Goal: Use online tool/utility

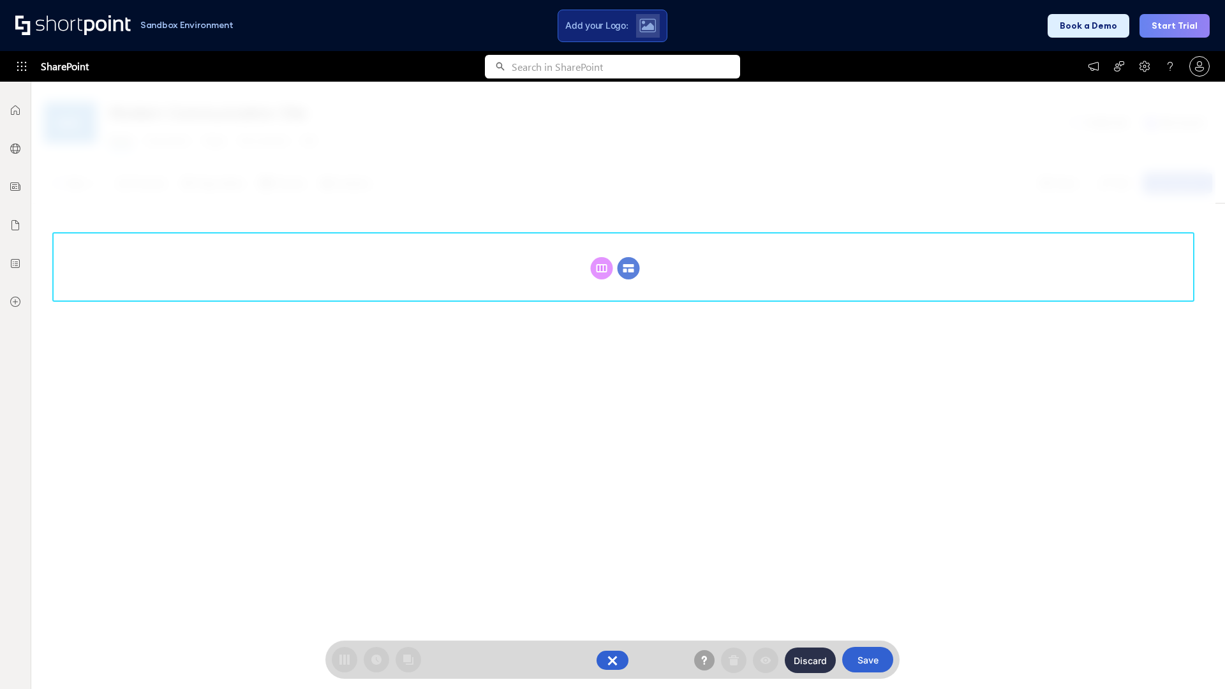
scroll to position [175, 0]
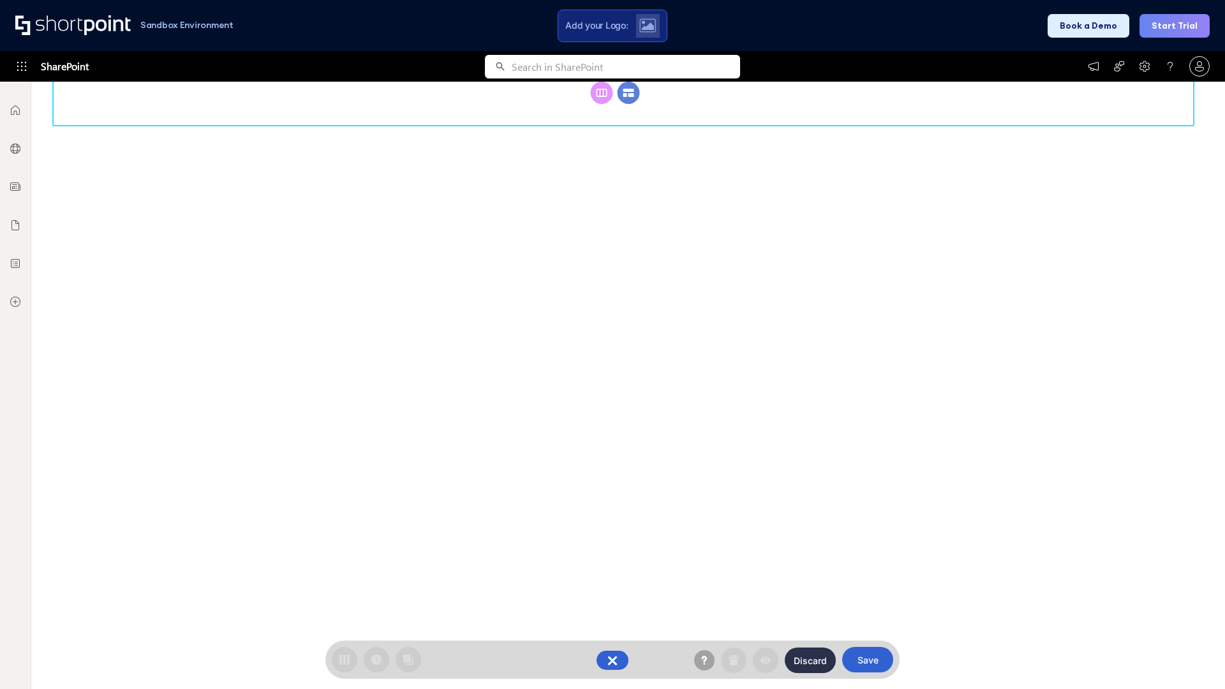
click at [629, 104] on circle at bounding box center [629, 93] width 22 height 22
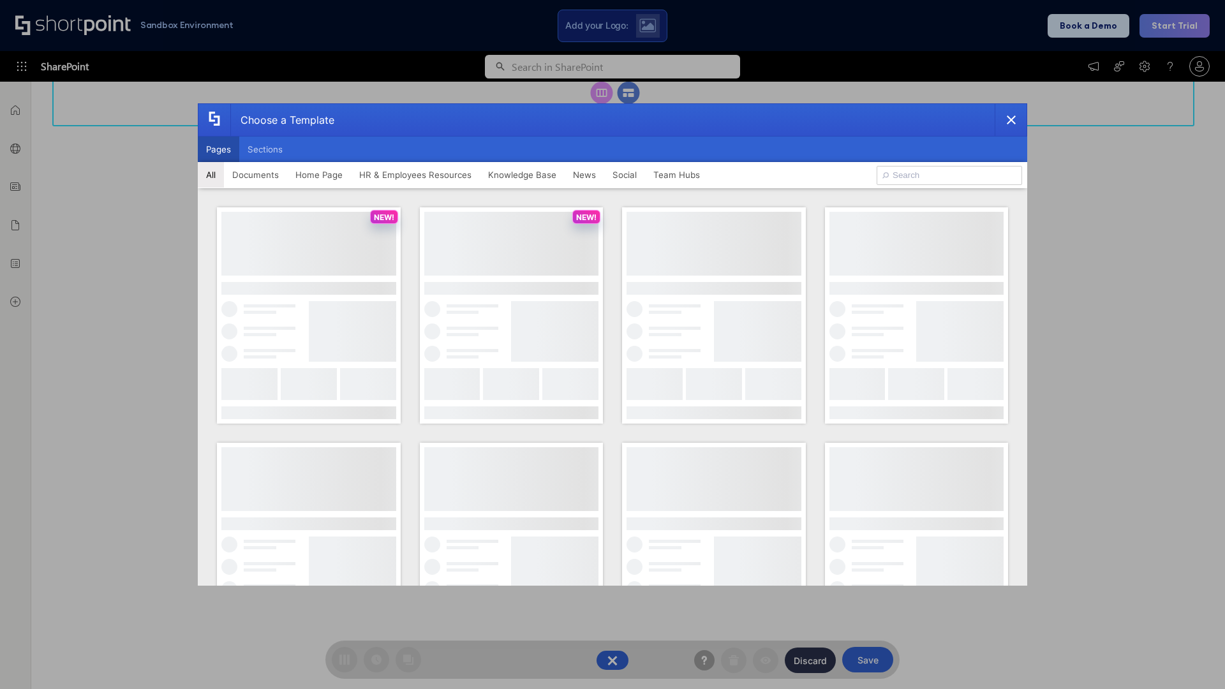
scroll to position [0, 0]
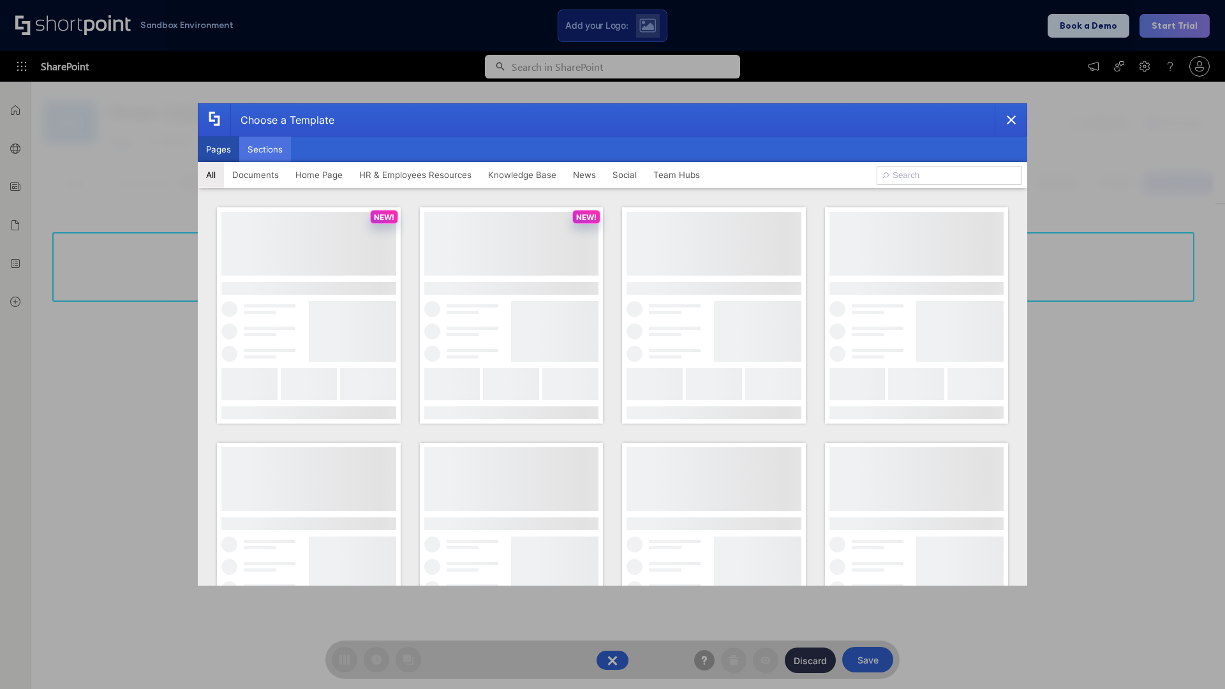
click at [265, 149] on button "Sections" at bounding box center [265, 150] width 52 height 26
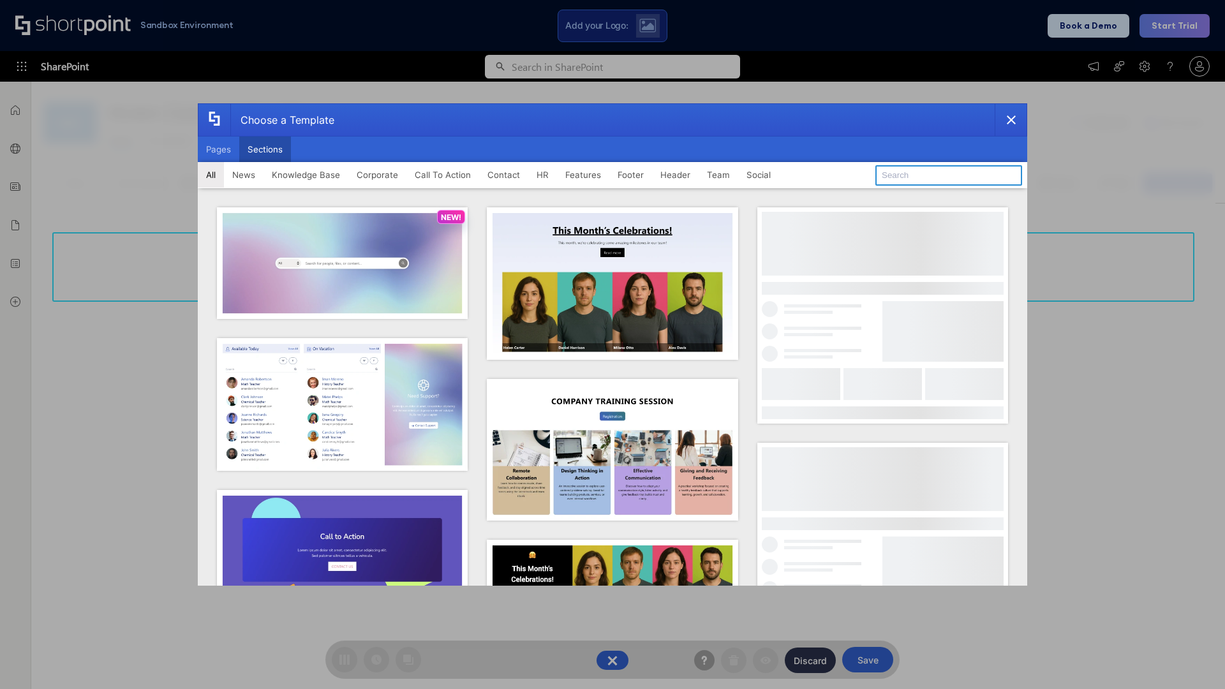
type input "CTA 2"
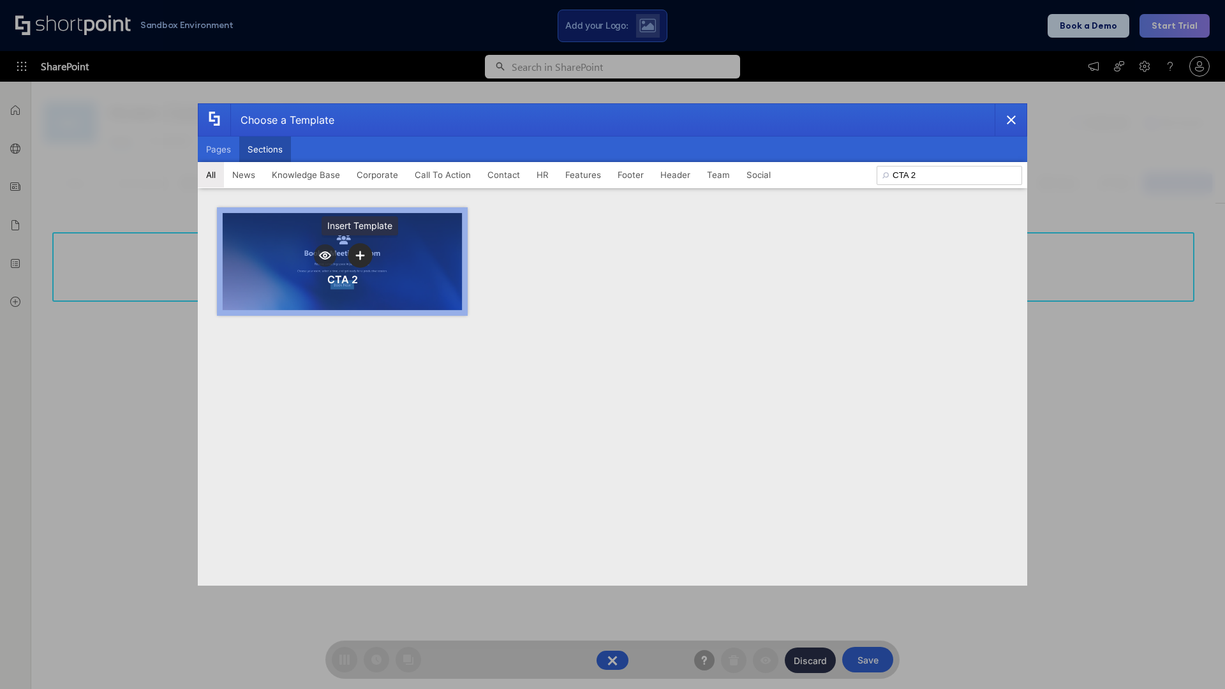
click at [360, 255] on icon "template selector" at bounding box center [359, 255] width 9 height 9
